Goal: Transaction & Acquisition: Obtain resource

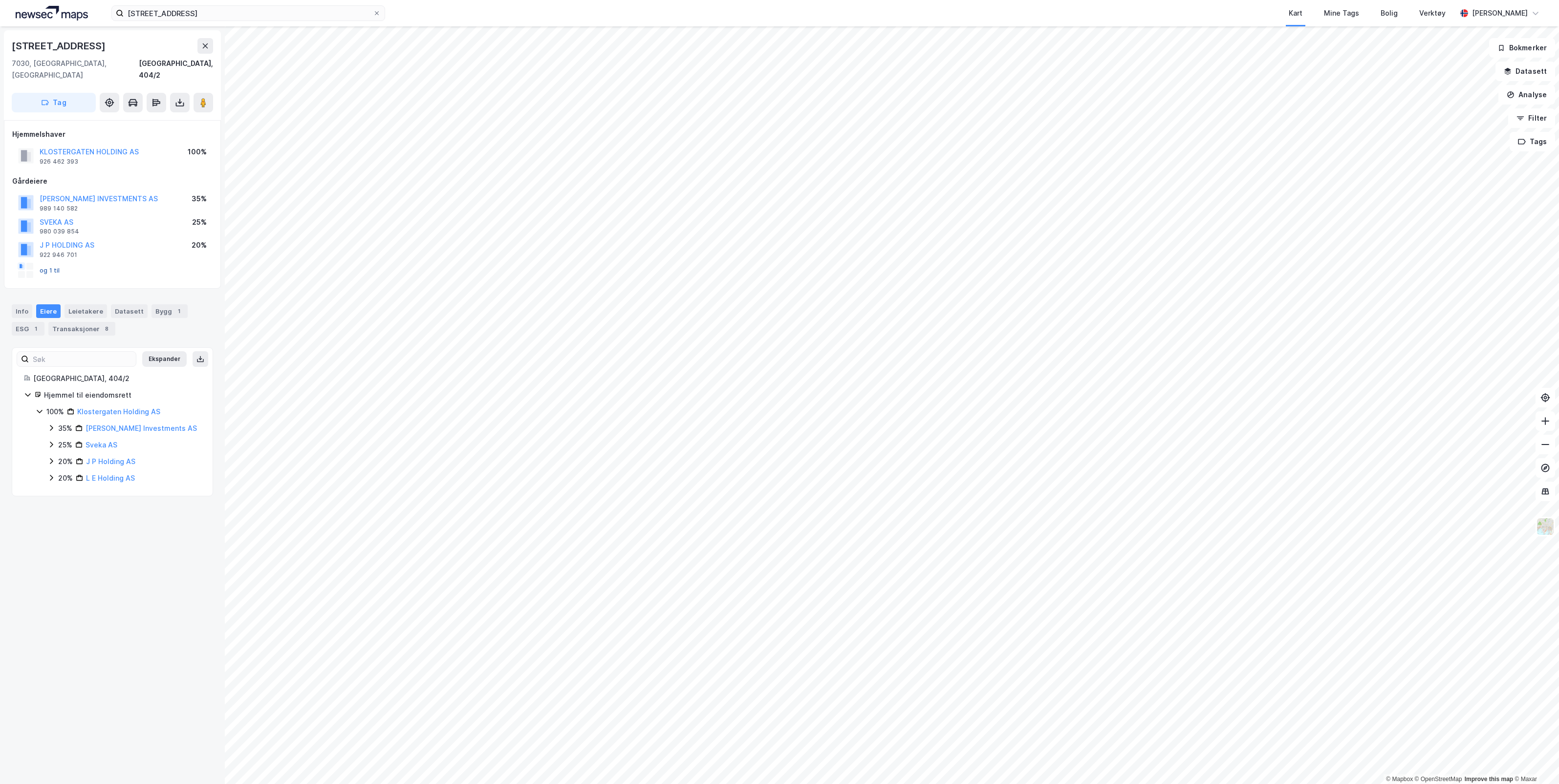
click at [0, 0] on button "og 1 til" at bounding box center [0, 0] width 0 height 0
click at [181, 102] on icon at bounding box center [180, 103] width 4 height 2
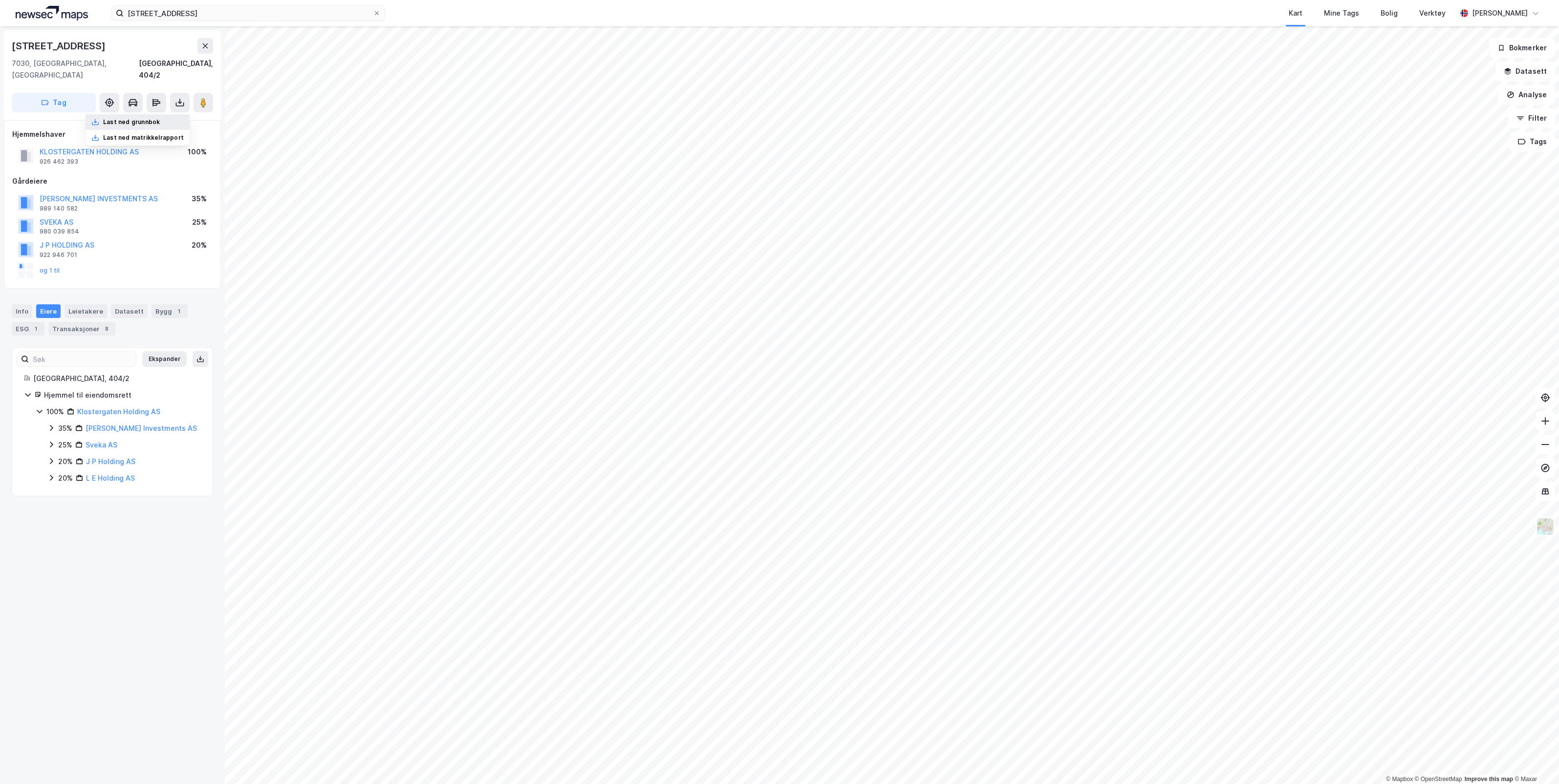
click at [144, 118] on div "Last ned grunnbok" at bounding box center [131, 122] width 57 height 8
click at [0, 0] on button "og 1 til" at bounding box center [0, 0] width 0 height 0
click at [177, 98] on icon at bounding box center [180, 103] width 10 height 10
click at [148, 134] on div "Last ned matrikkelrapport" at bounding box center [143, 137] width 80 height 8
